Goal: Information Seeking & Learning: Stay updated

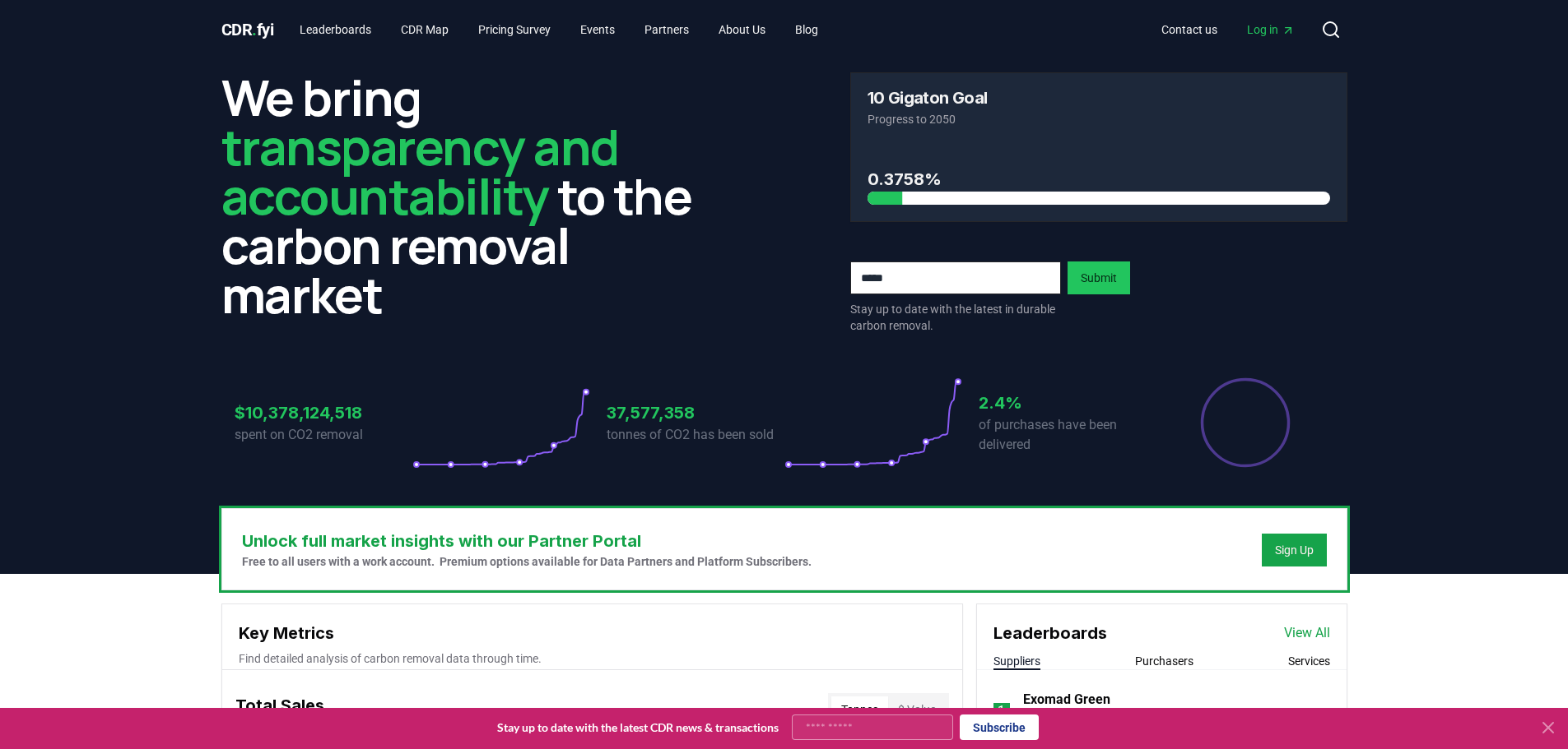
click at [1256, 37] on span "Log in" at bounding box center [1271, 30] width 48 height 17
click at [829, 31] on link "Blog" at bounding box center [807, 30] width 49 height 30
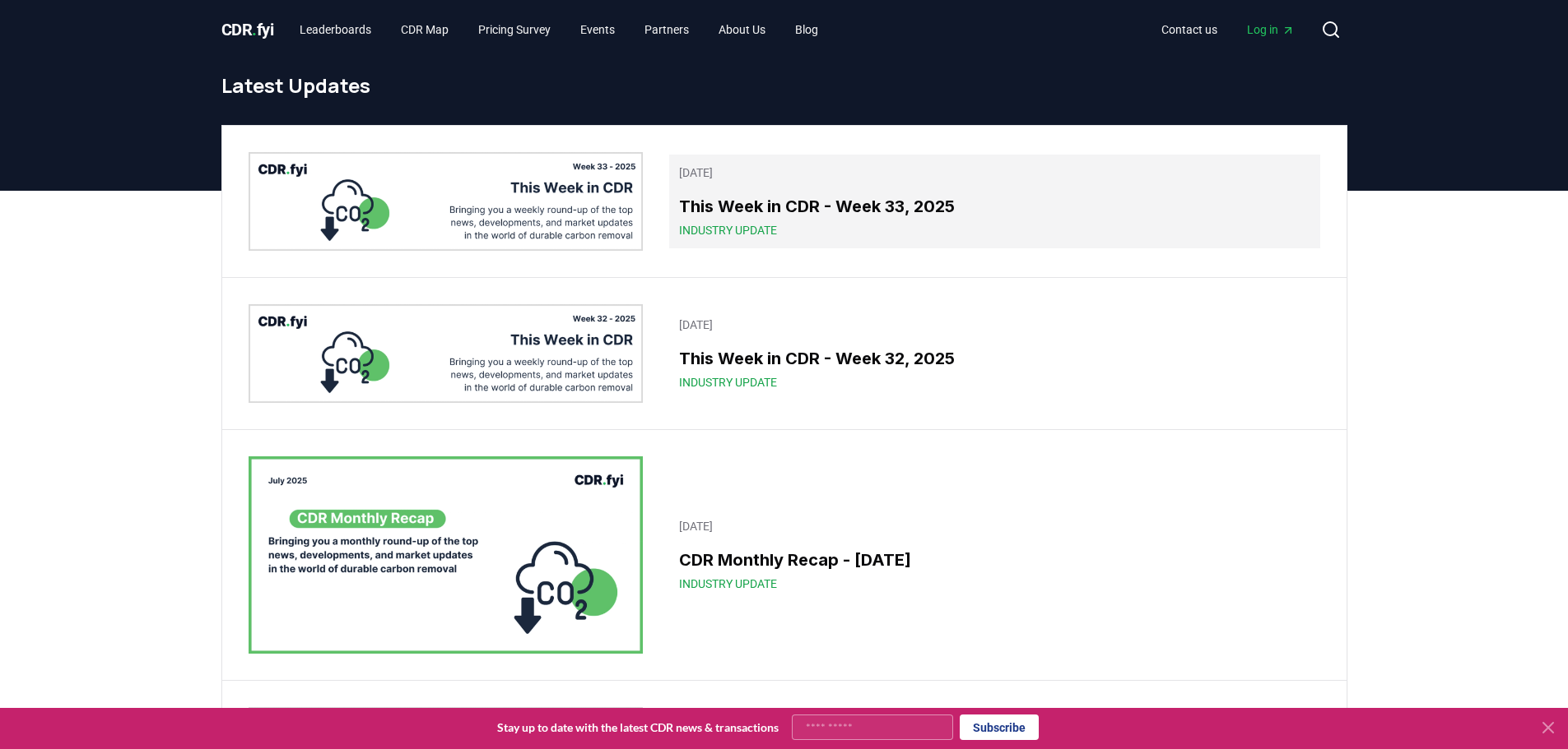
click at [836, 219] on div "This Week in CDR - Week 33, 2025 Industry Update" at bounding box center [994, 216] width 631 height 45
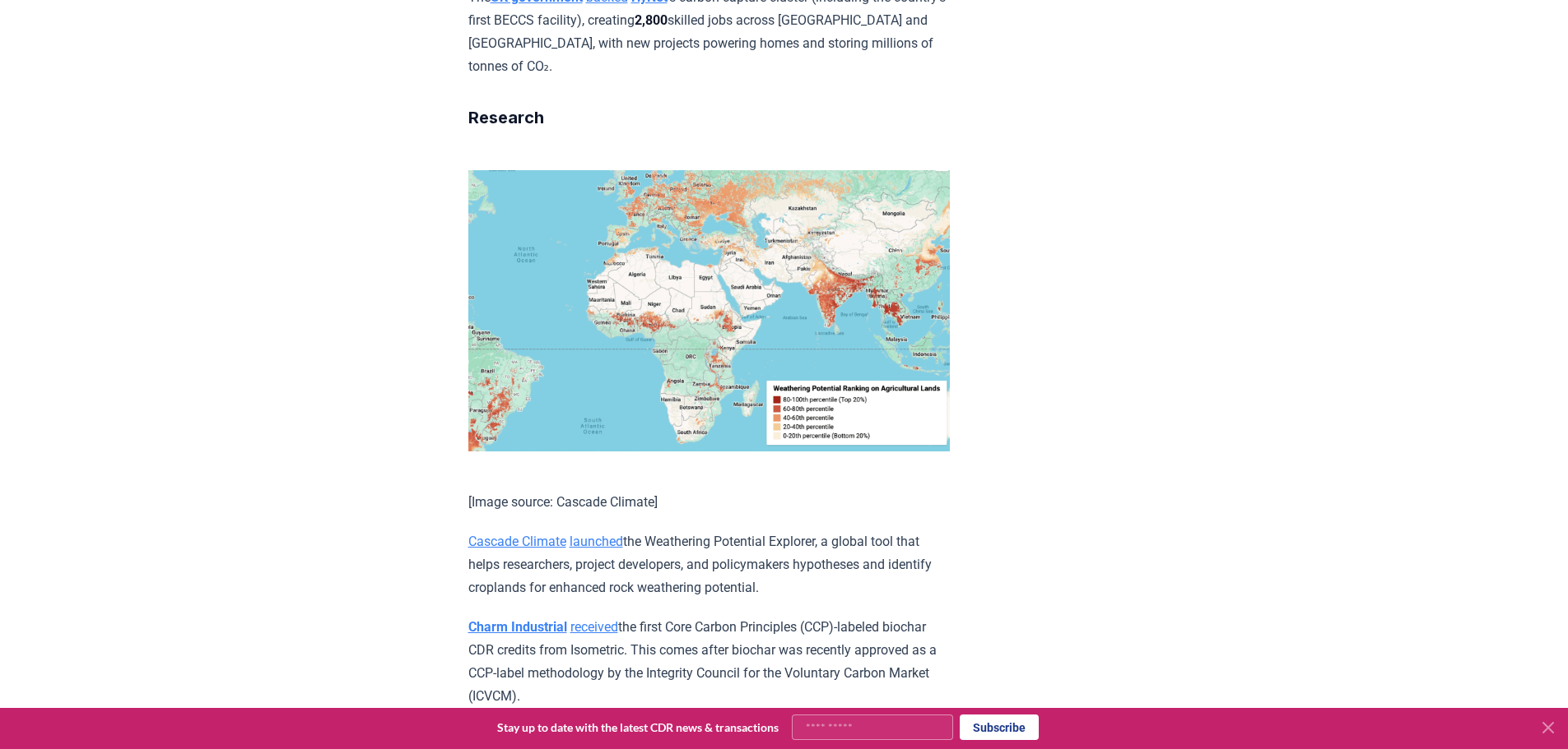
scroll to position [4195, 0]
